Goal: Task Accomplishment & Management: Manage account settings

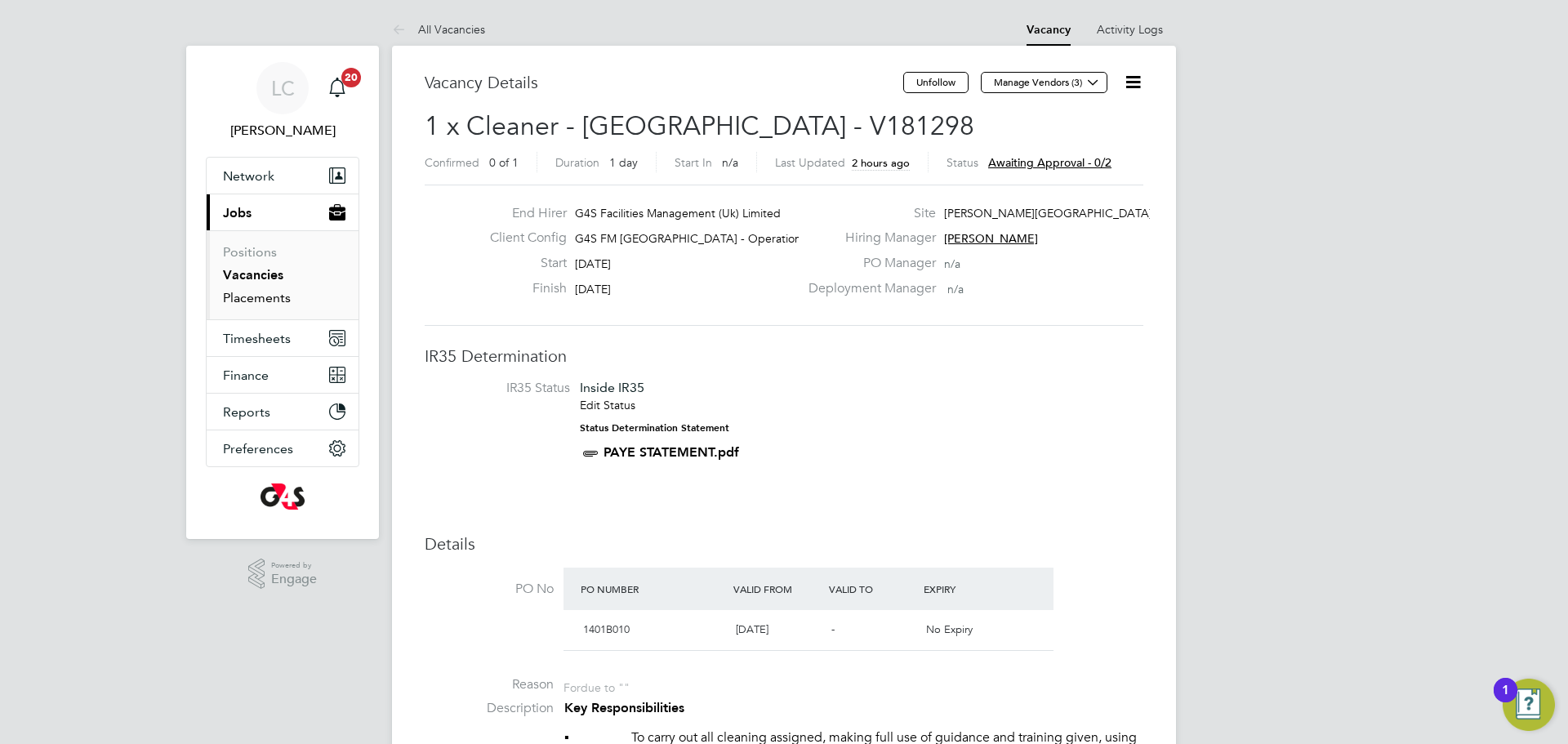
click at [253, 294] on link "Placements" at bounding box center [256, 298] width 67 height 15
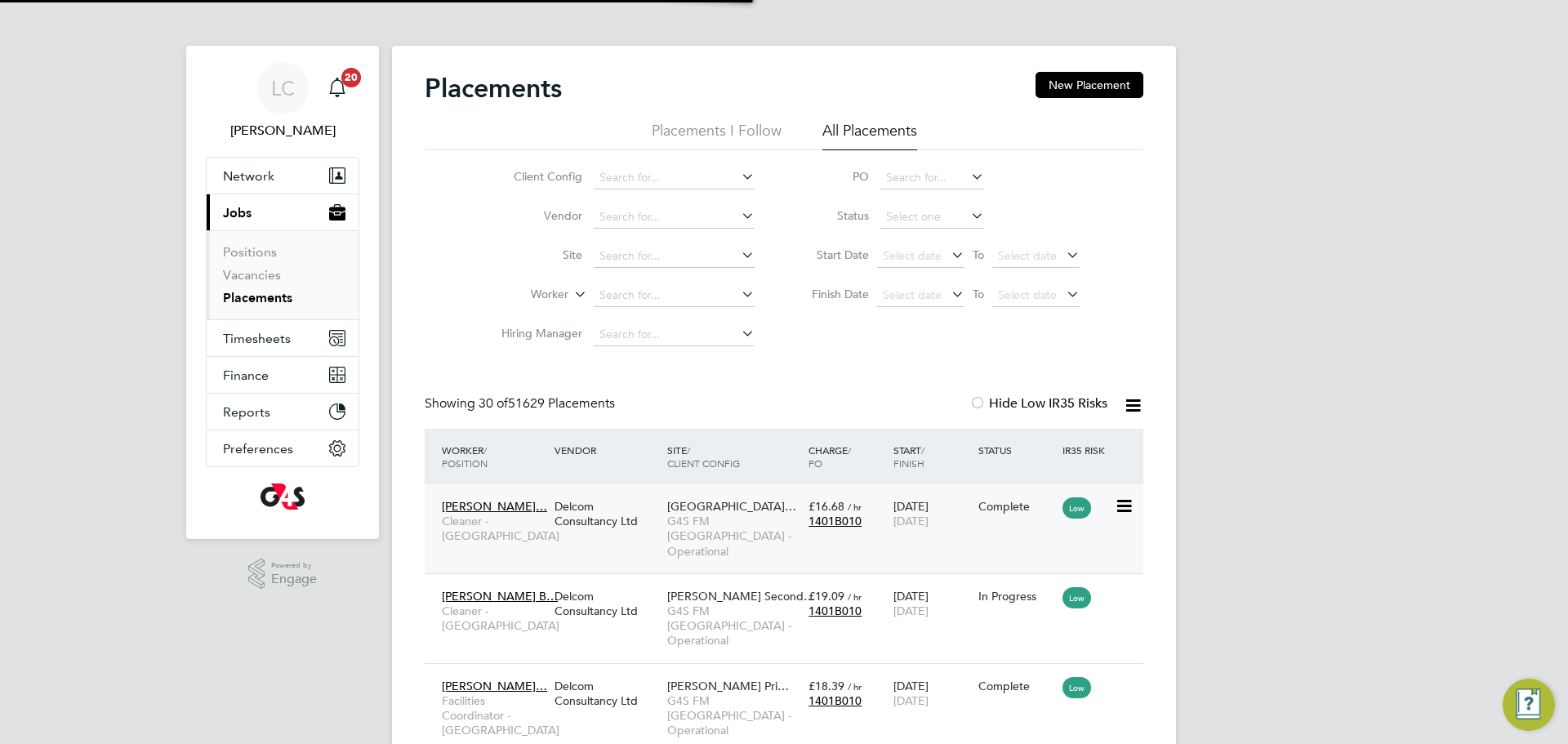
click at [696, 535] on span "G4S FM [GEOGRAPHIC_DATA] - Operational" at bounding box center [734, 536] width 133 height 45
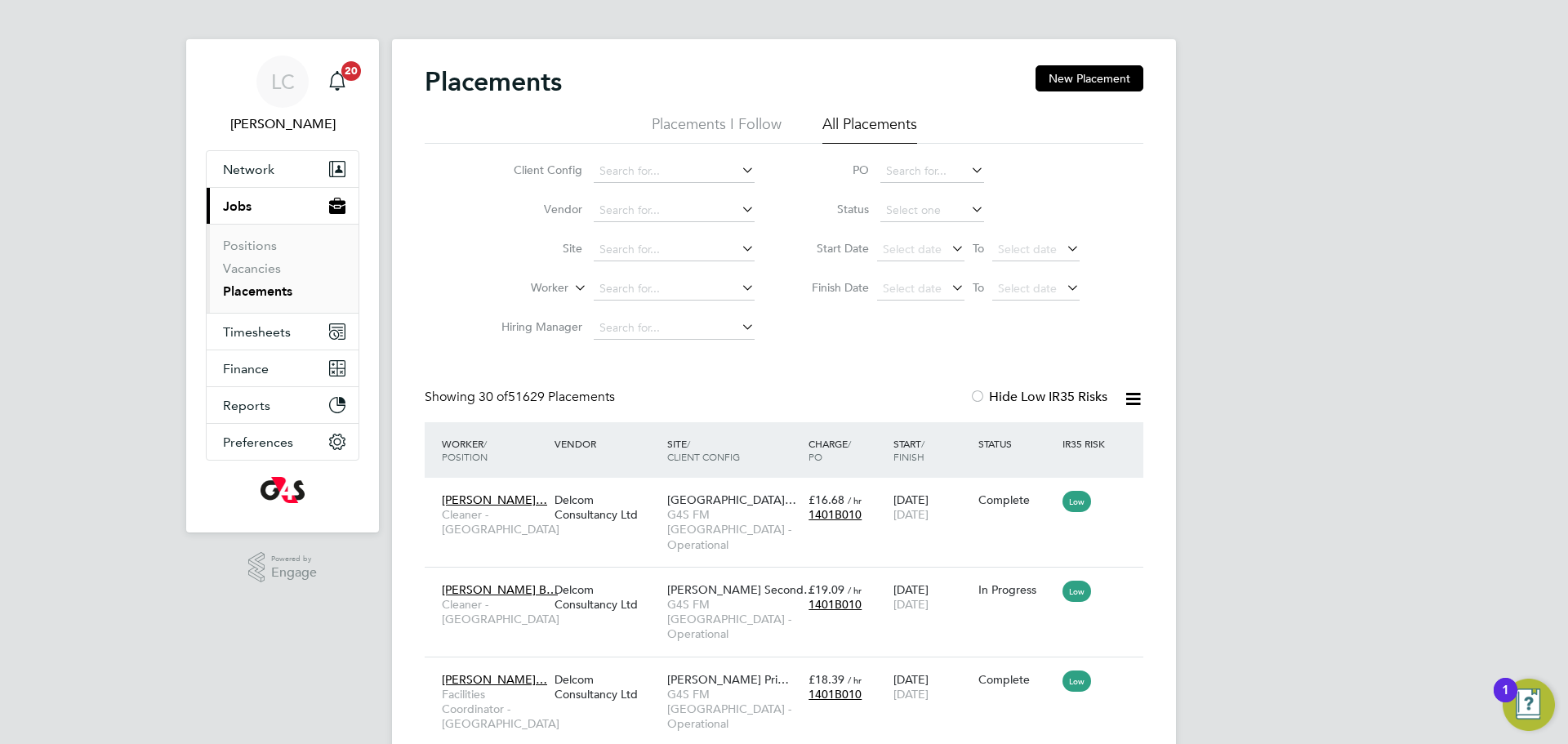
scroll to position [9, 0]
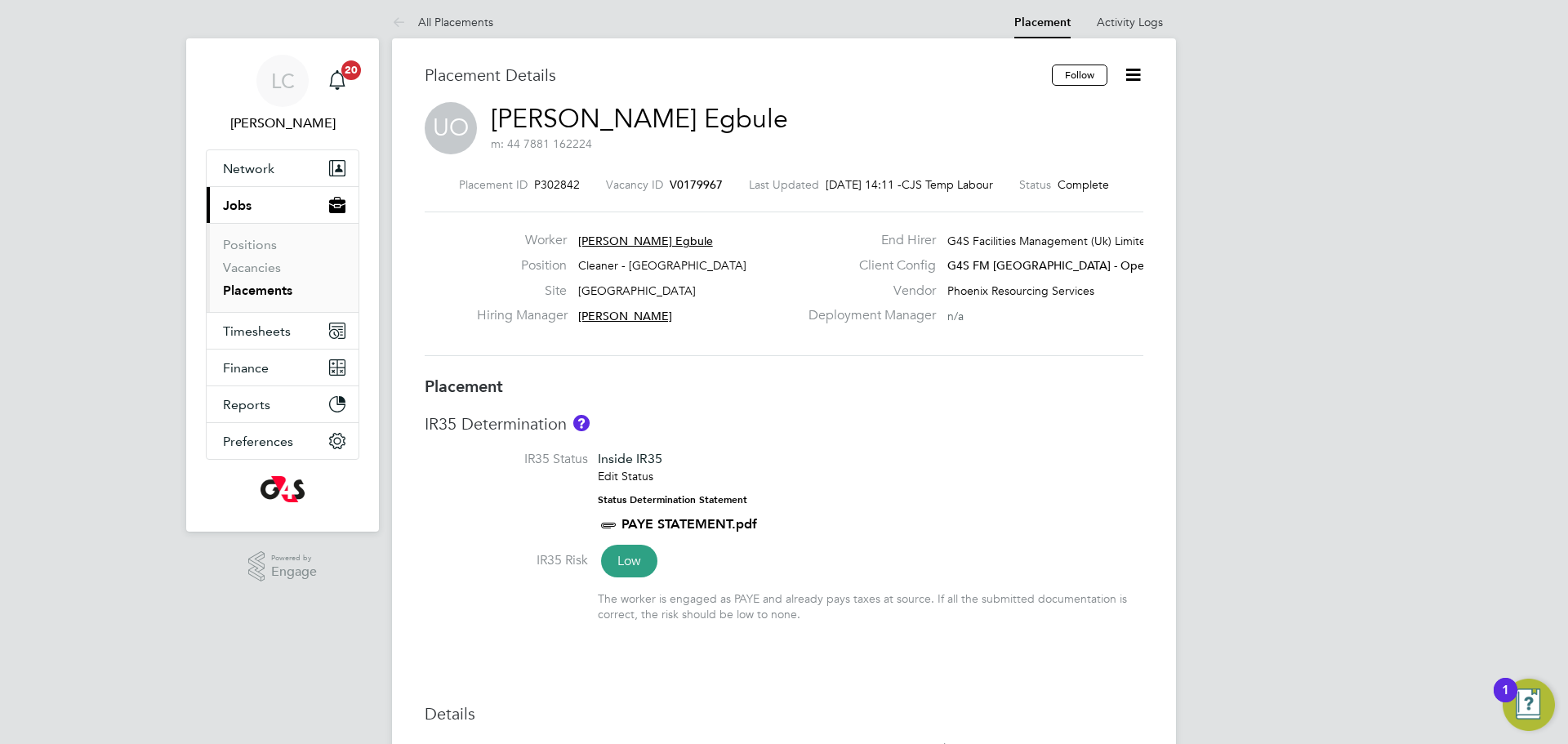
click at [1137, 73] on icon at bounding box center [1133, 75] width 20 height 20
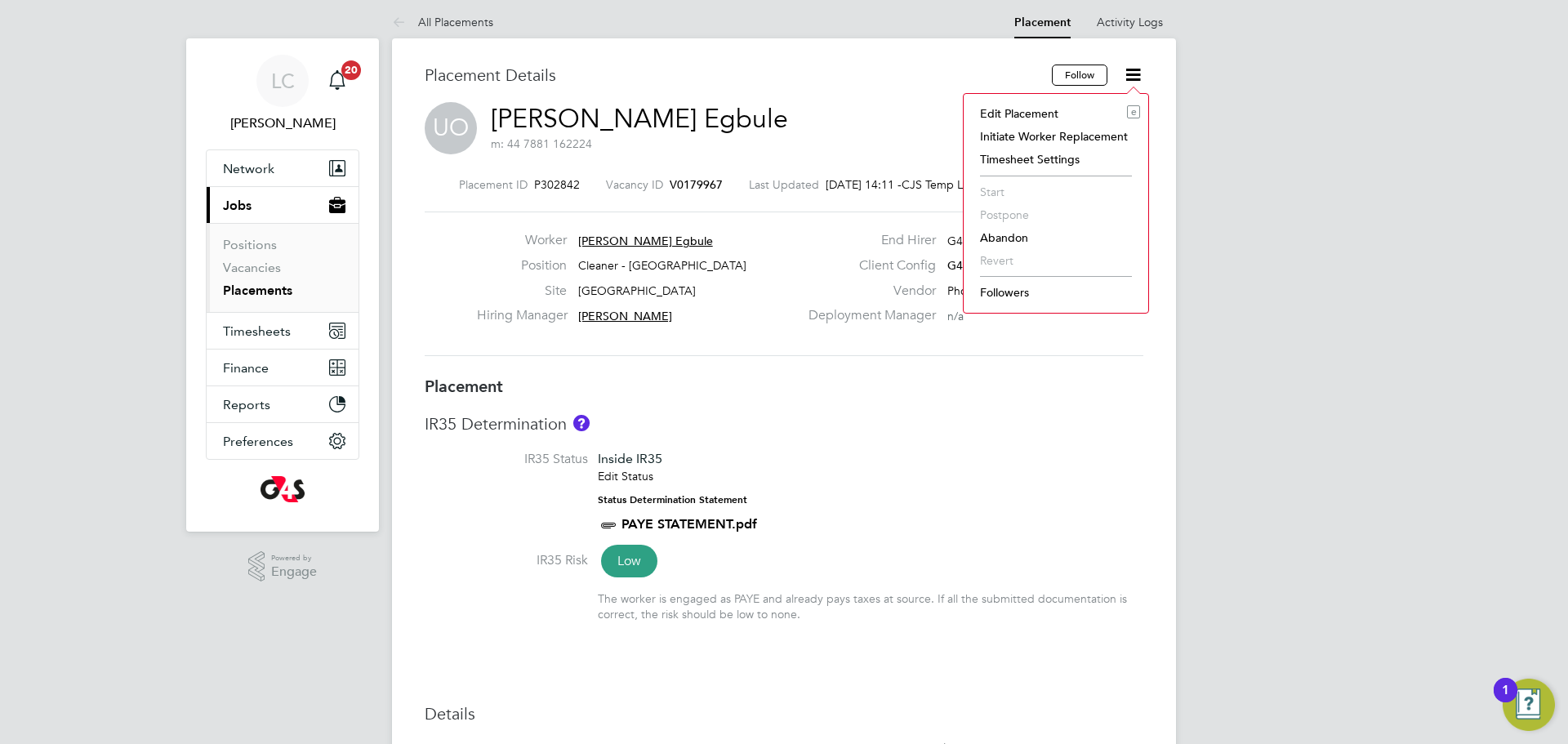
drag, startPoint x: 1061, startPoint y: 108, endPoint x: 1060, endPoint y: 116, distance: 8.1
click at [1060, 108] on li "Edit Placement e" at bounding box center [1055, 113] width 168 height 23
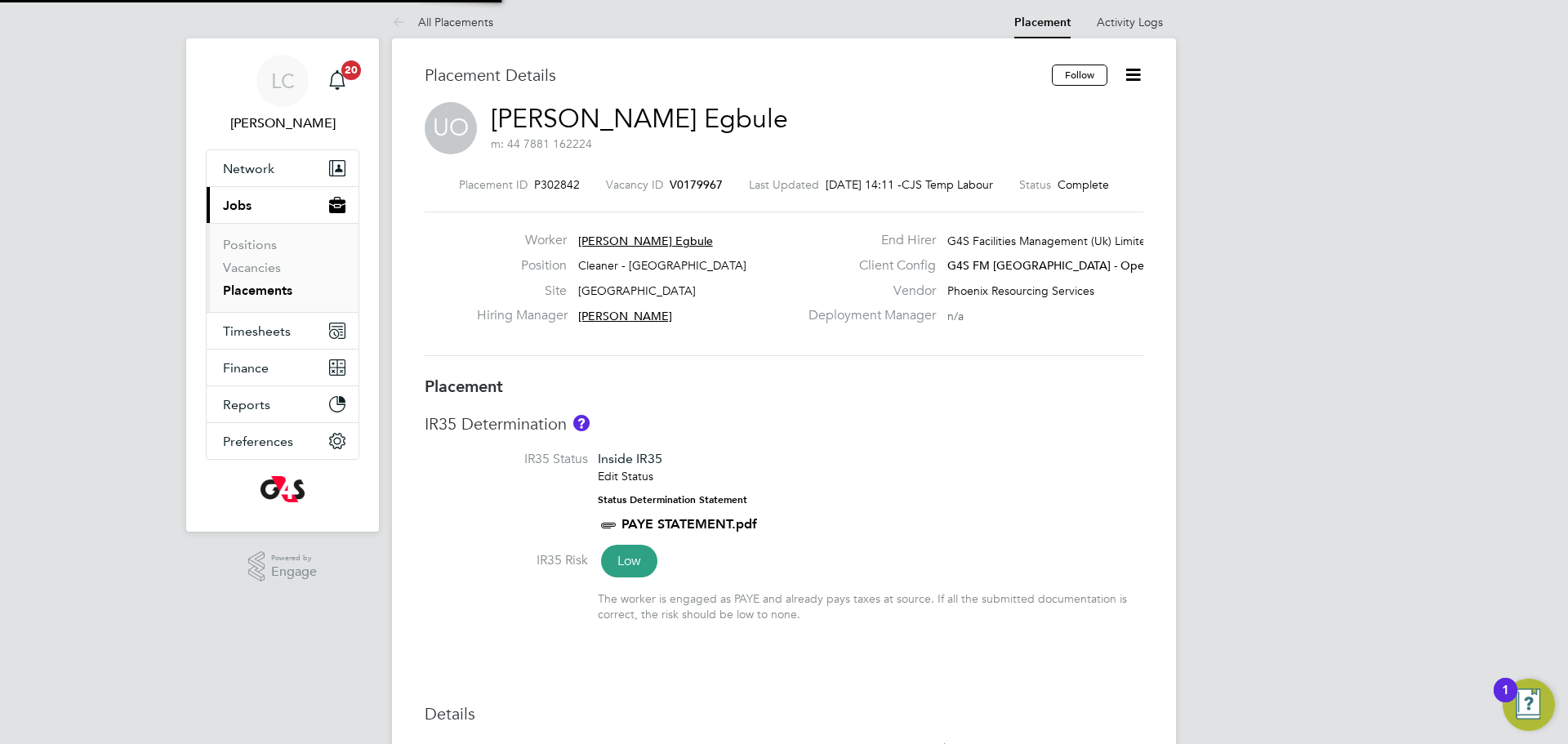
type input "Derek Aamponsah"
type input "[PERSON_NAME]"
type input "08 Sep 2025"
type input "[DATE]"
type input "06:30"
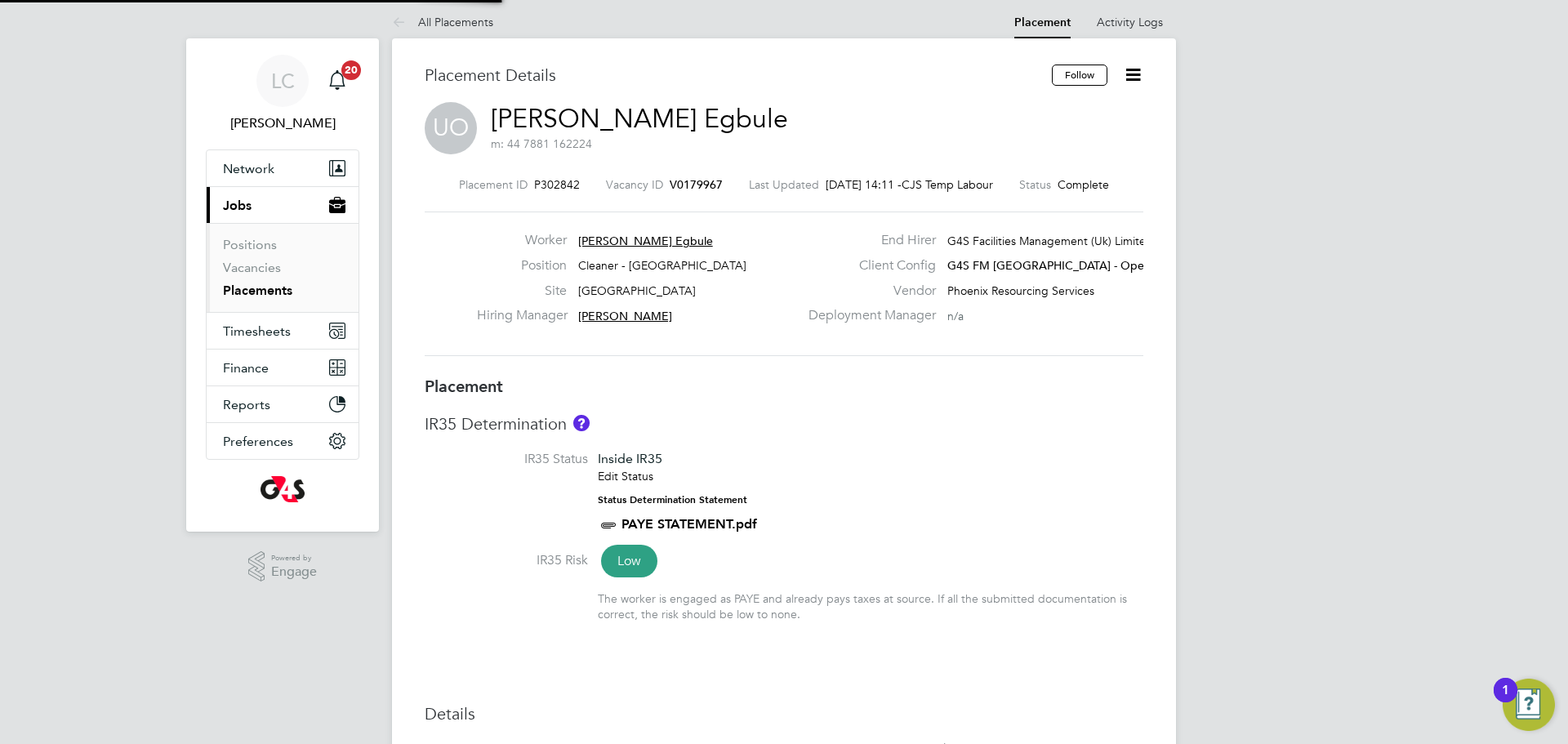
type input "08:30"
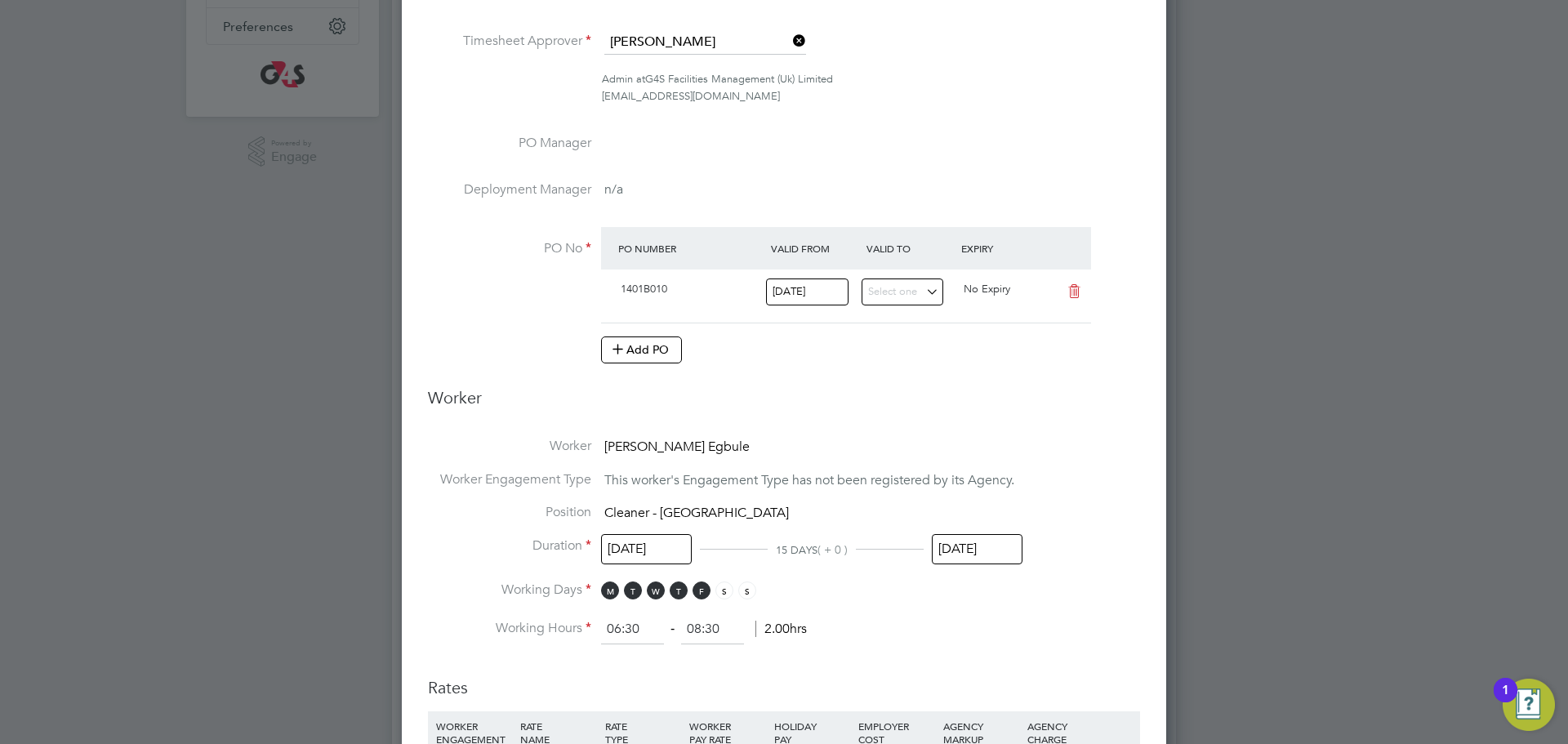
click at [984, 543] on input "[DATE]" at bounding box center [977, 549] width 90 height 30
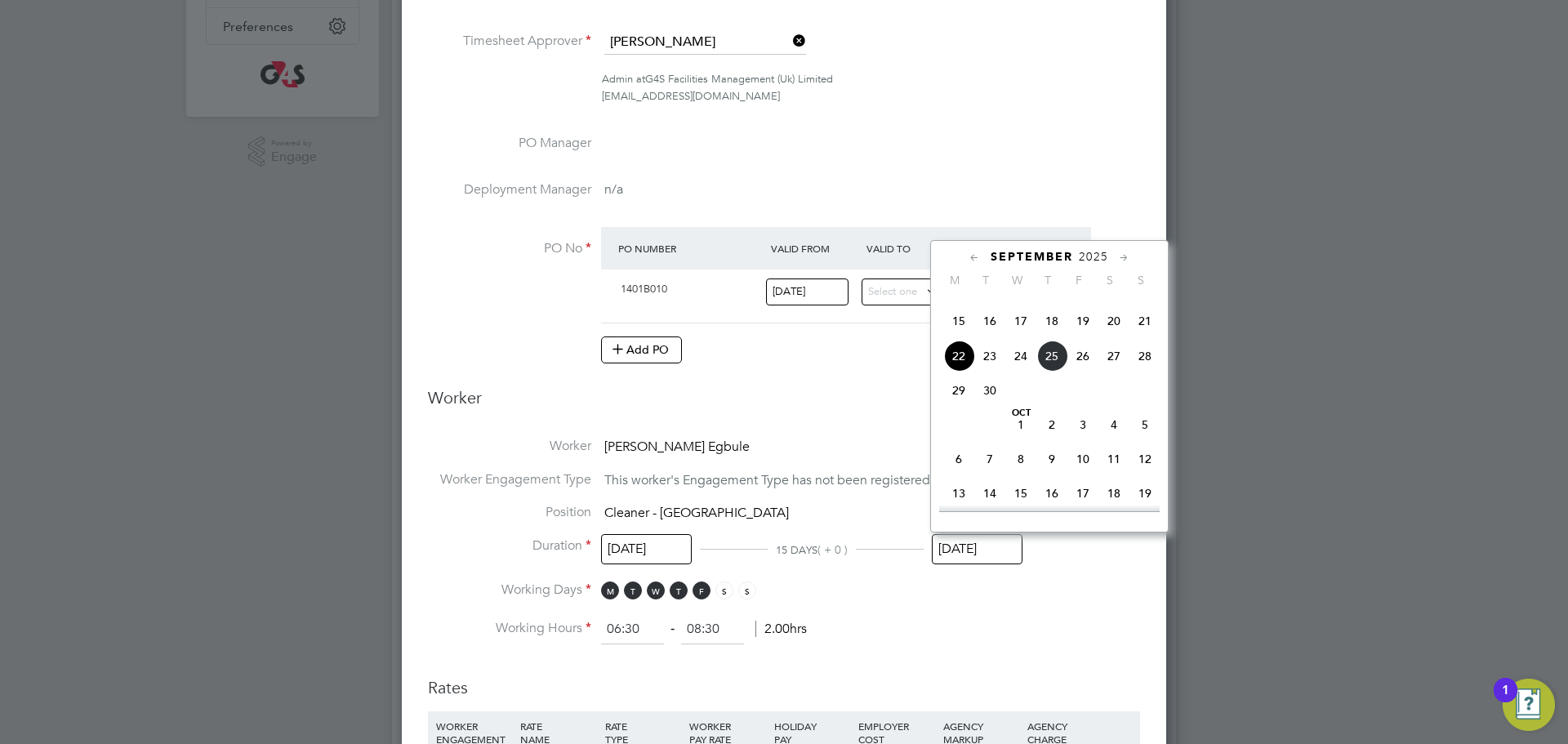
click at [979, 628] on li "Working Hours 06:30 ‐ 08:30 2.00hrs" at bounding box center [784, 630] width 712 height 29
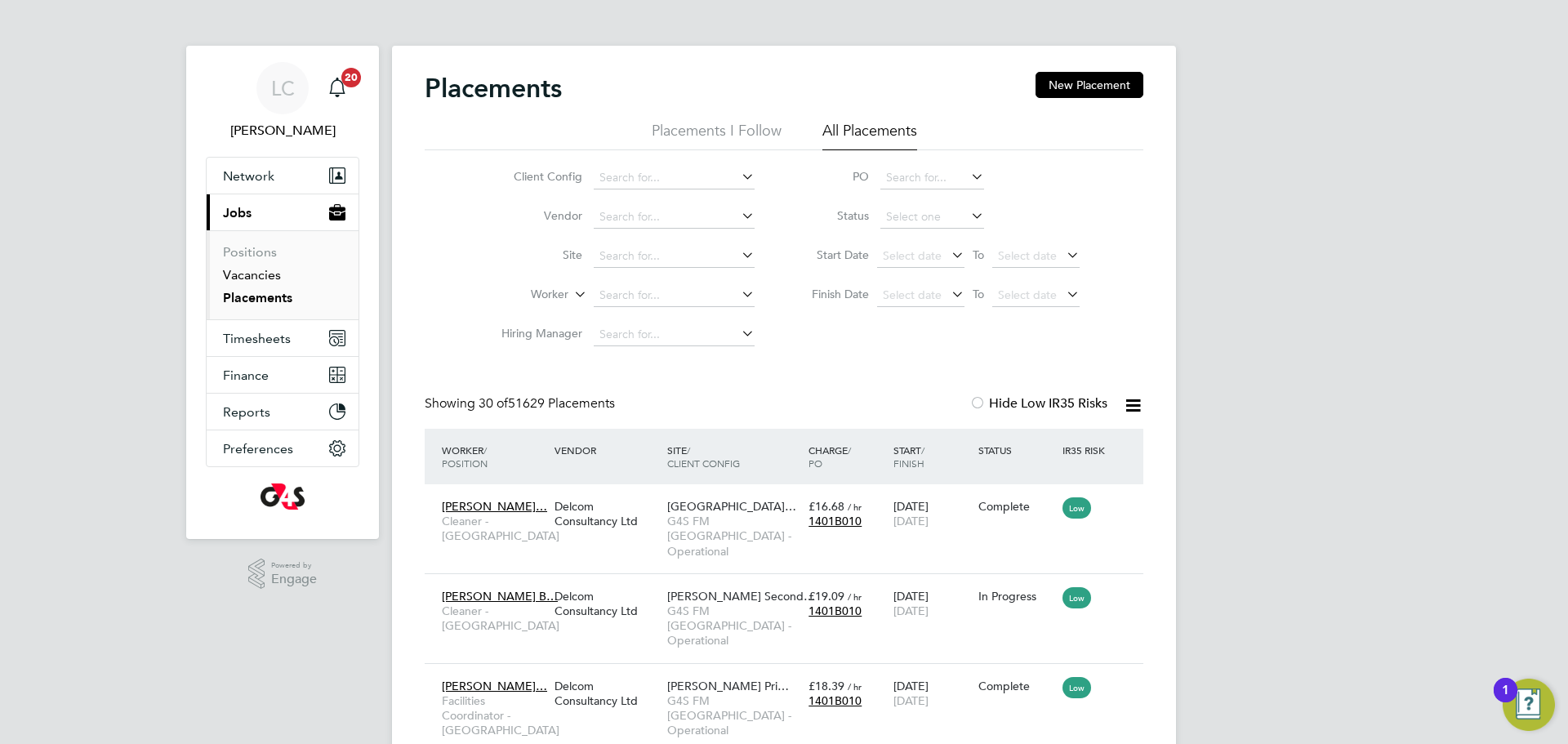
click at [252, 272] on link "Vacancies" at bounding box center [252, 275] width 58 height 15
